Goal: Check status

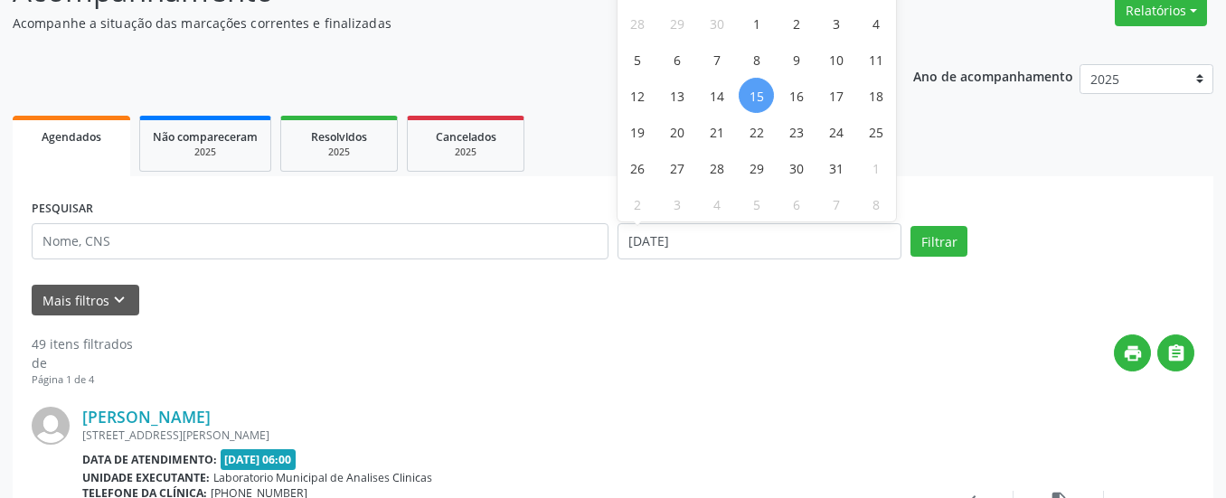
select select "9"
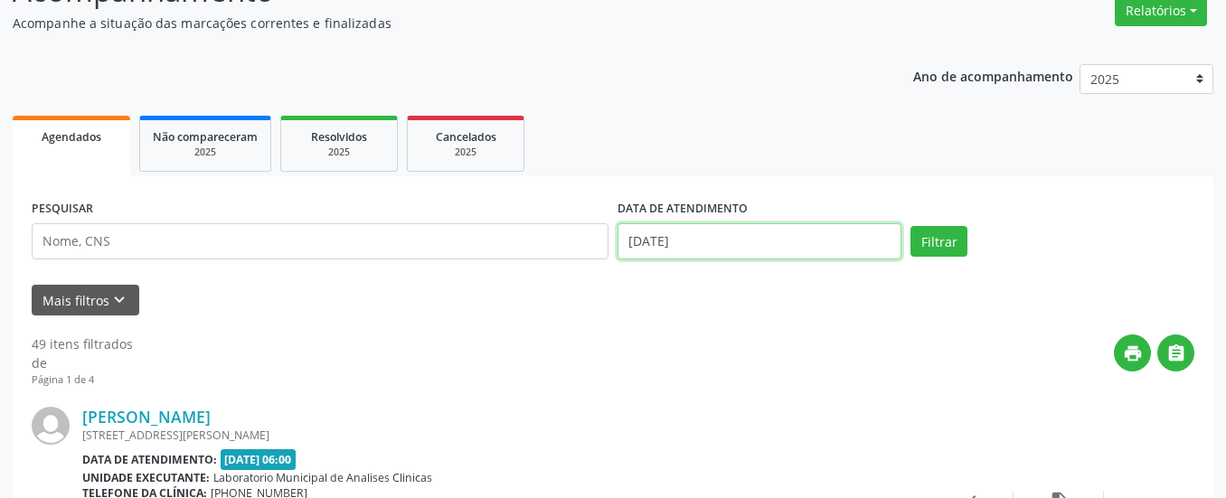
click at [722, 248] on input "[DATE]" at bounding box center [759, 241] width 284 height 36
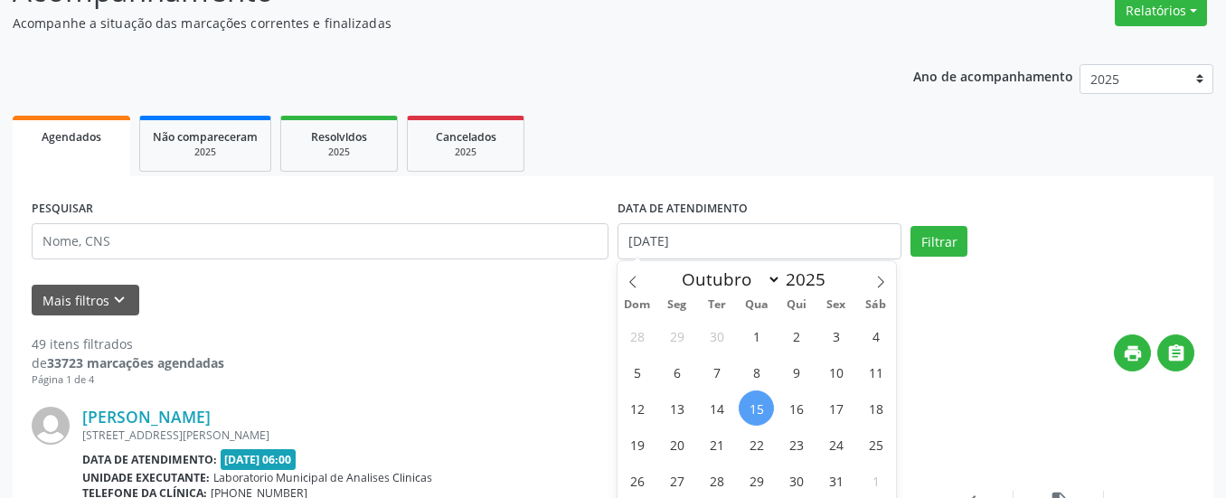
click at [748, 405] on span "15" at bounding box center [756, 408] width 35 height 35
type input "[DATE]"
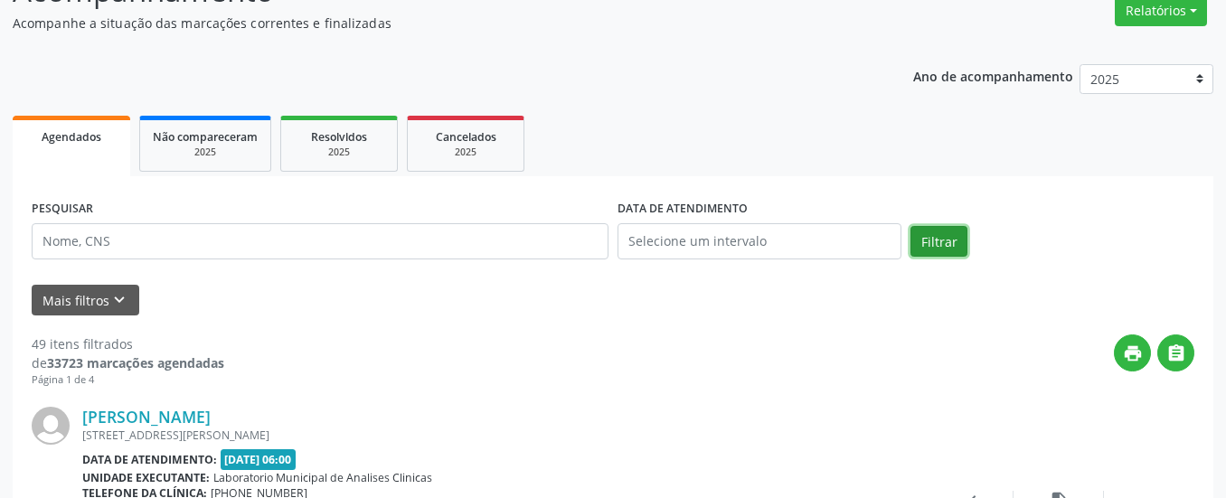
click at [928, 248] on button "Filtrar" at bounding box center [938, 241] width 57 height 31
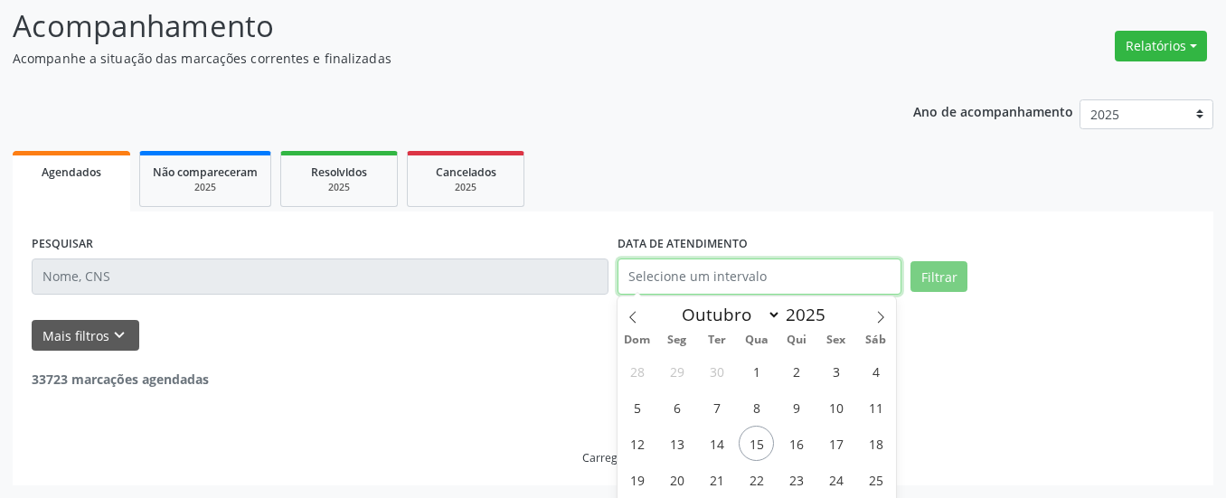
click at [650, 269] on input "text" at bounding box center [759, 277] width 284 height 36
click at [743, 439] on span "15" at bounding box center [756, 443] width 35 height 35
type input "[DATE]"
click at [760, 439] on span "15" at bounding box center [756, 443] width 35 height 35
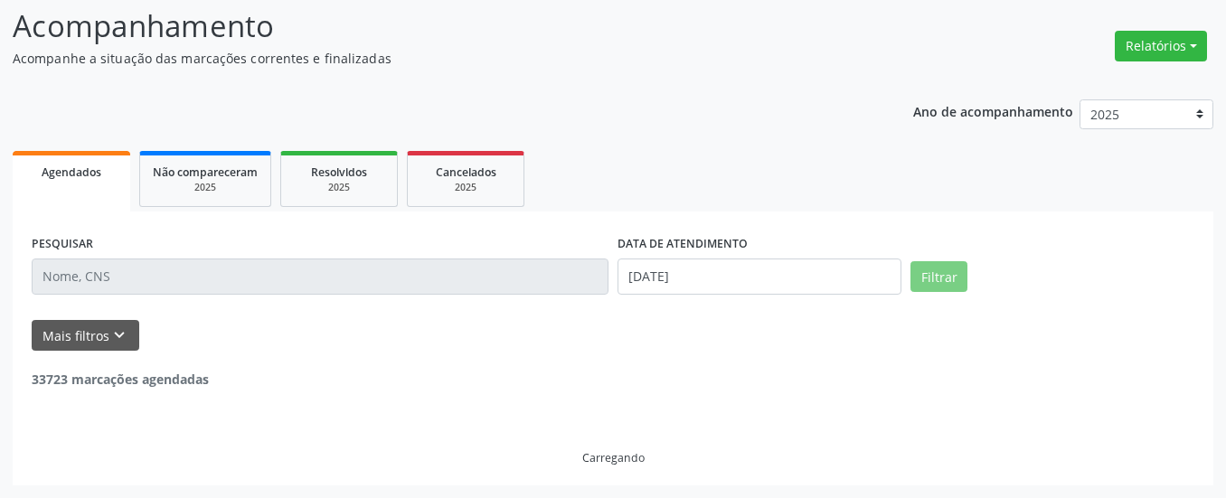
click at [606, 214] on div "PESQUISAR DATA DE ATENDIMENTO [DATE] Filtrar UNIDADE DE REFERÊNCIA Selecione um…" at bounding box center [613, 349] width 1201 height 274
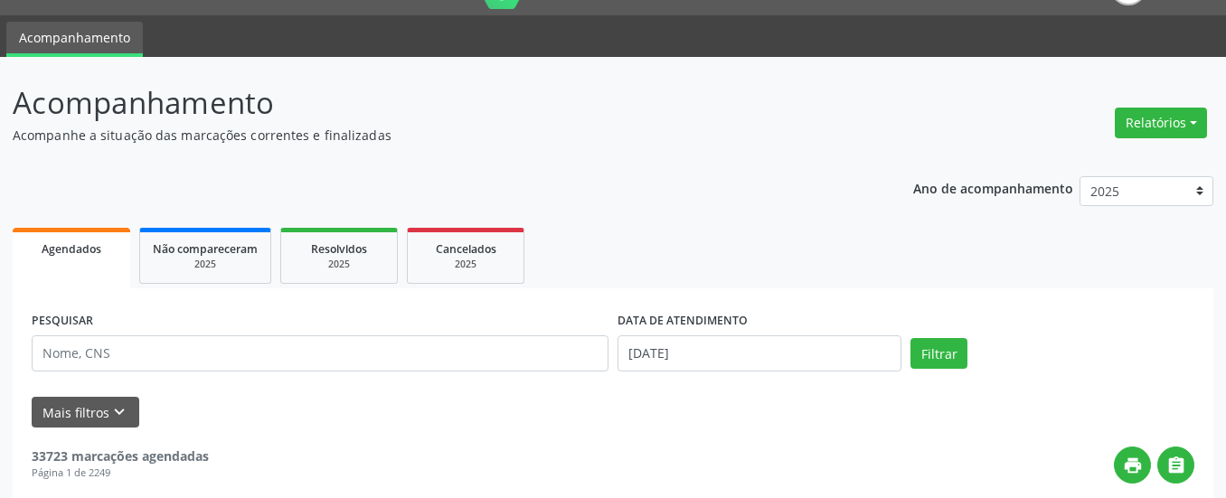
scroll to position [16, 0]
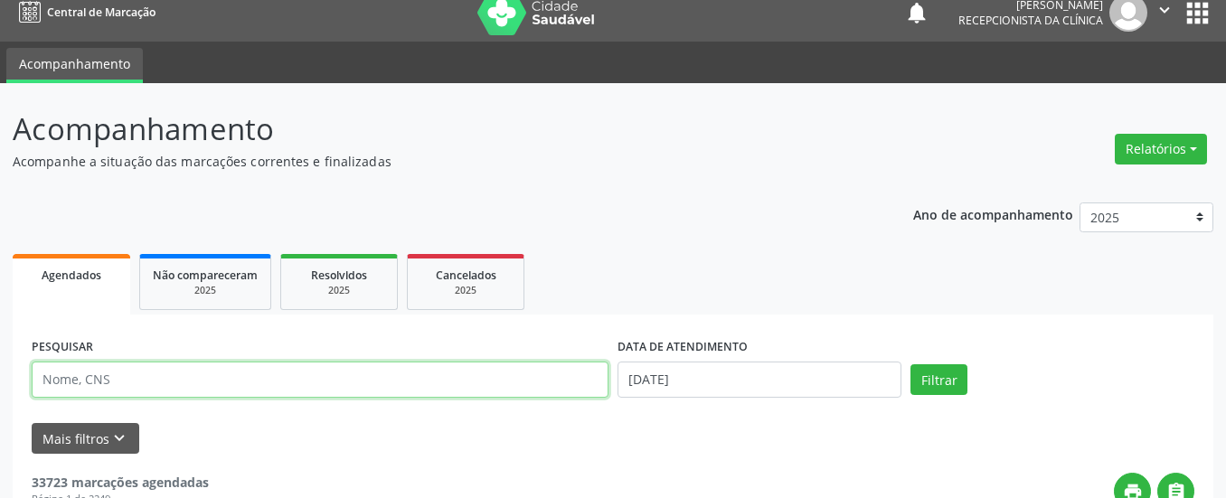
click at [399, 379] on input "text" at bounding box center [320, 380] width 577 height 36
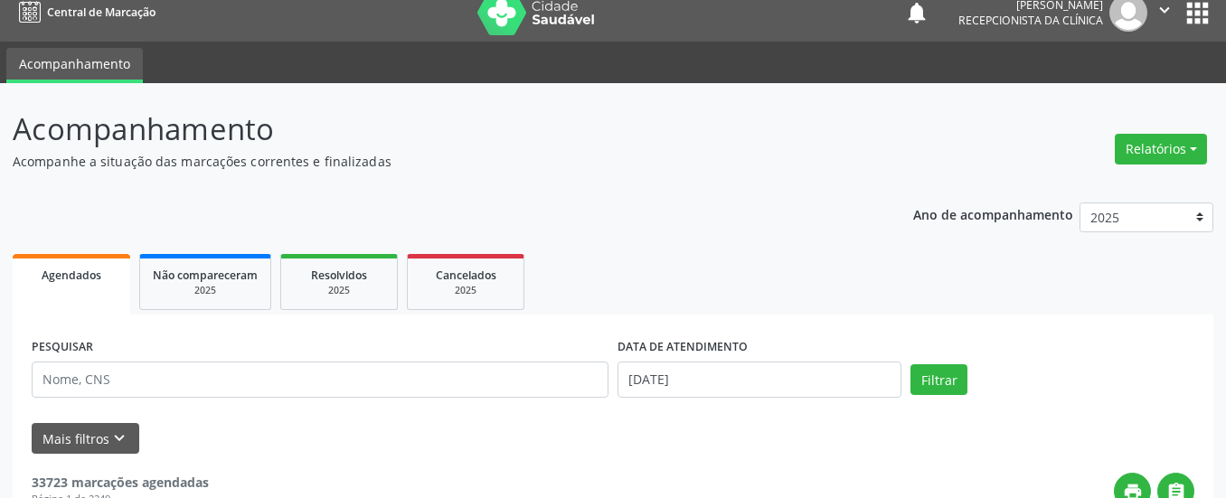
click at [642, 264] on ul "Agendados Não compareceram 2025 Resolvidos 2025 Cancelados 2025" at bounding box center [613, 282] width 1201 height 65
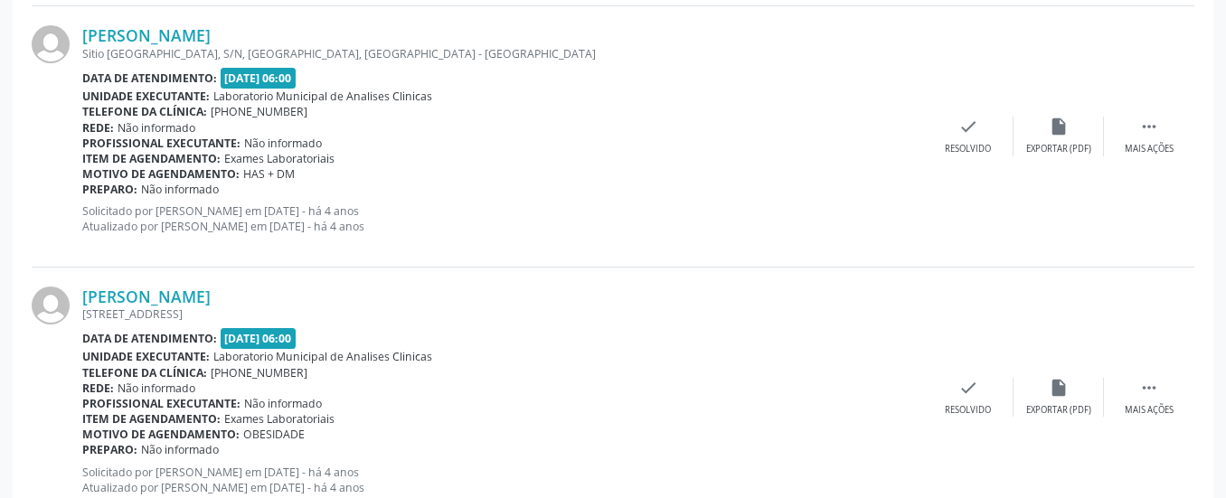
scroll to position [0, 0]
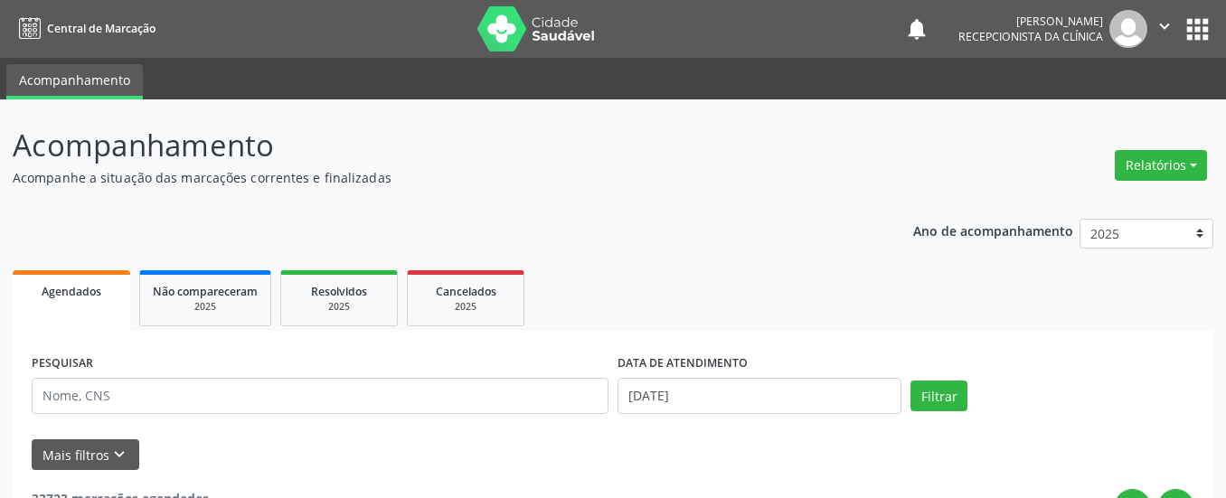
click at [1165, 22] on button "" at bounding box center [1164, 29] width 34 height 38
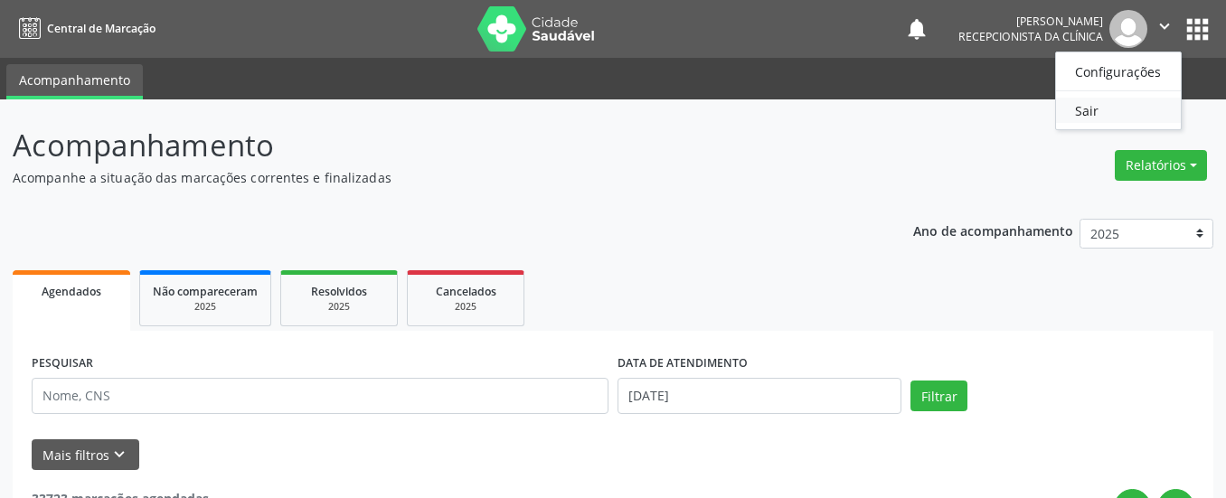
click at [1087, 118] on link "Sair" at bounding box center [1118, 110] width 125 height 25
